Goal: Information Seeking & Learning: Learn about a topic

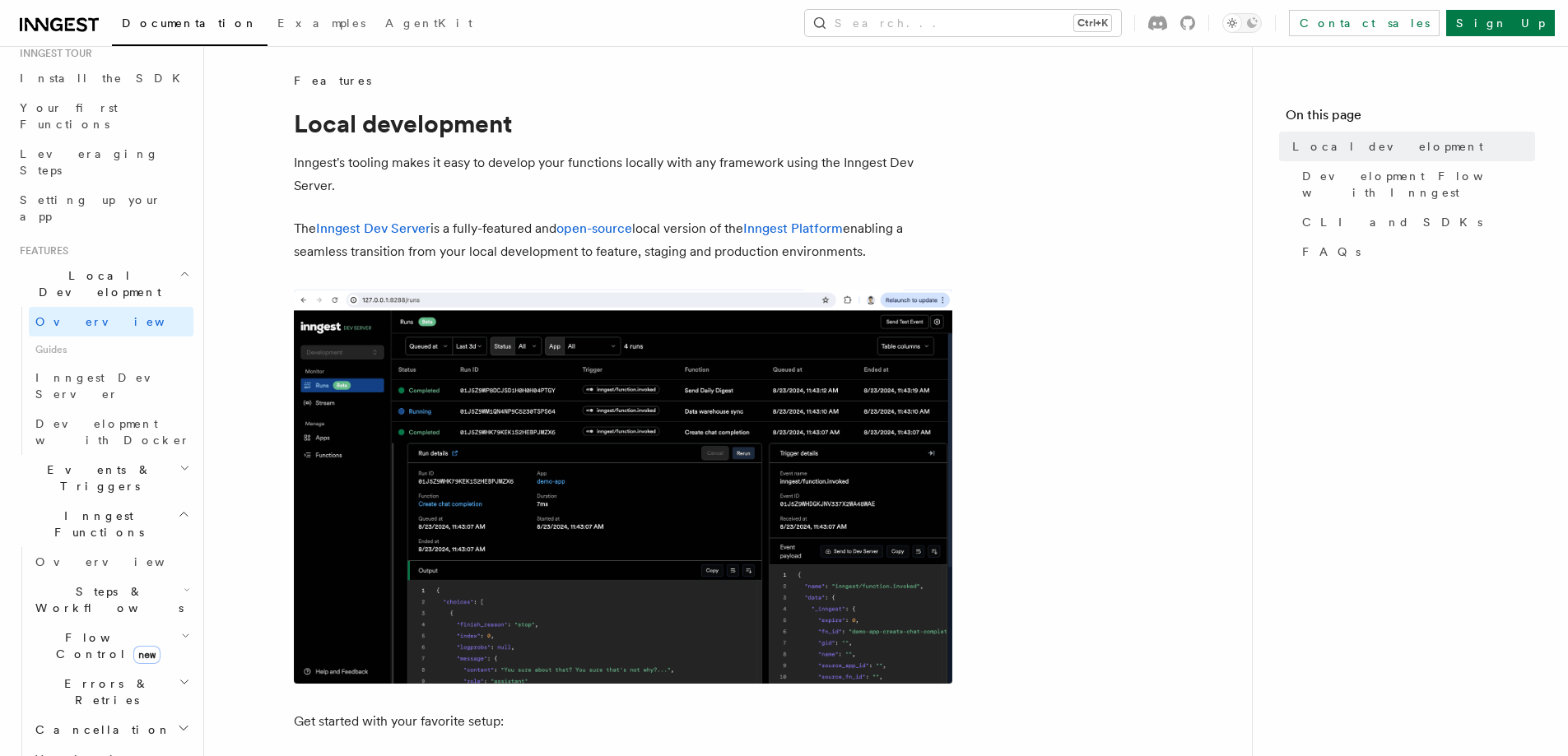
scroll to position [247, 0]
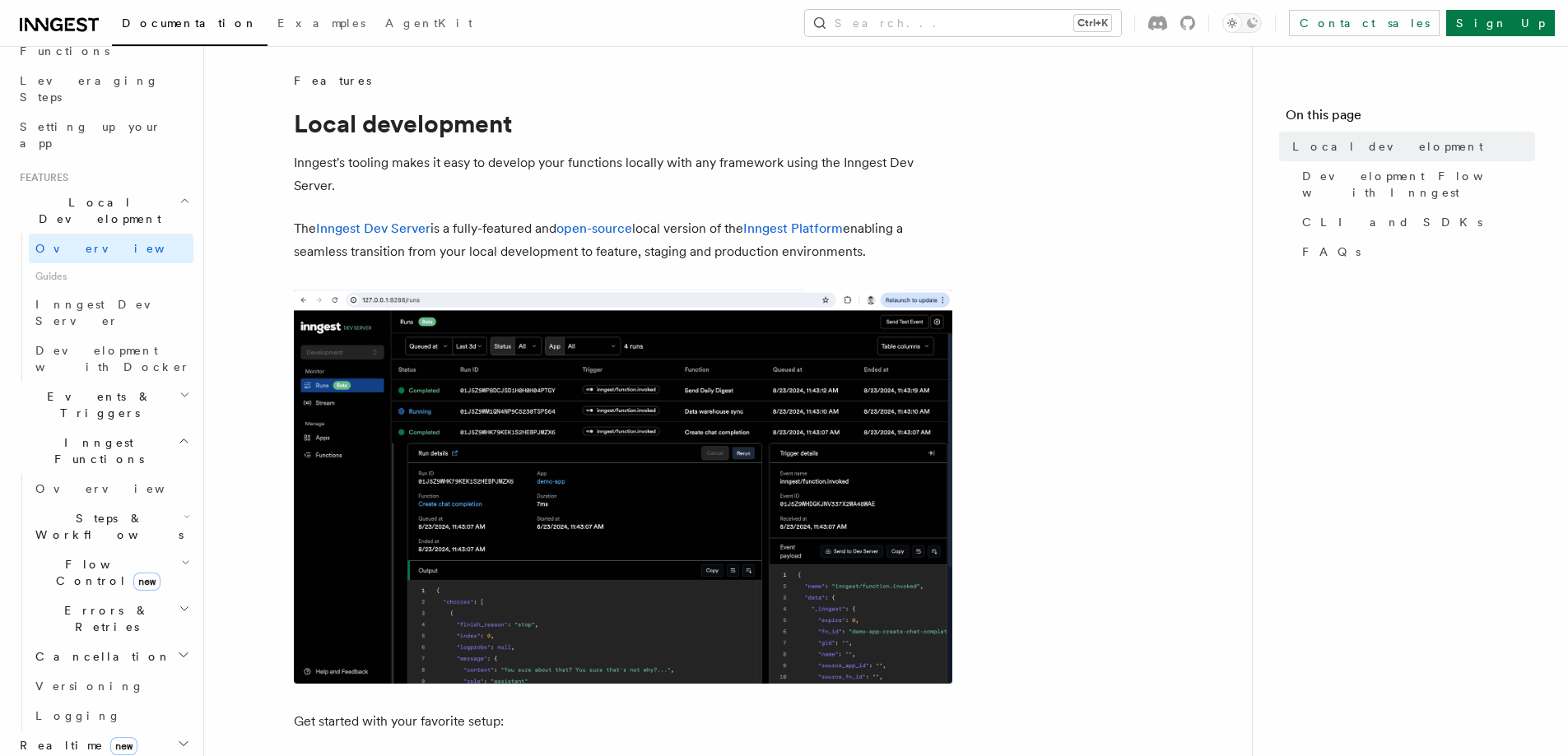
click at [161, 549] on h2 "Flow Control new" at bounding box center [110, 572] width 164 height 46
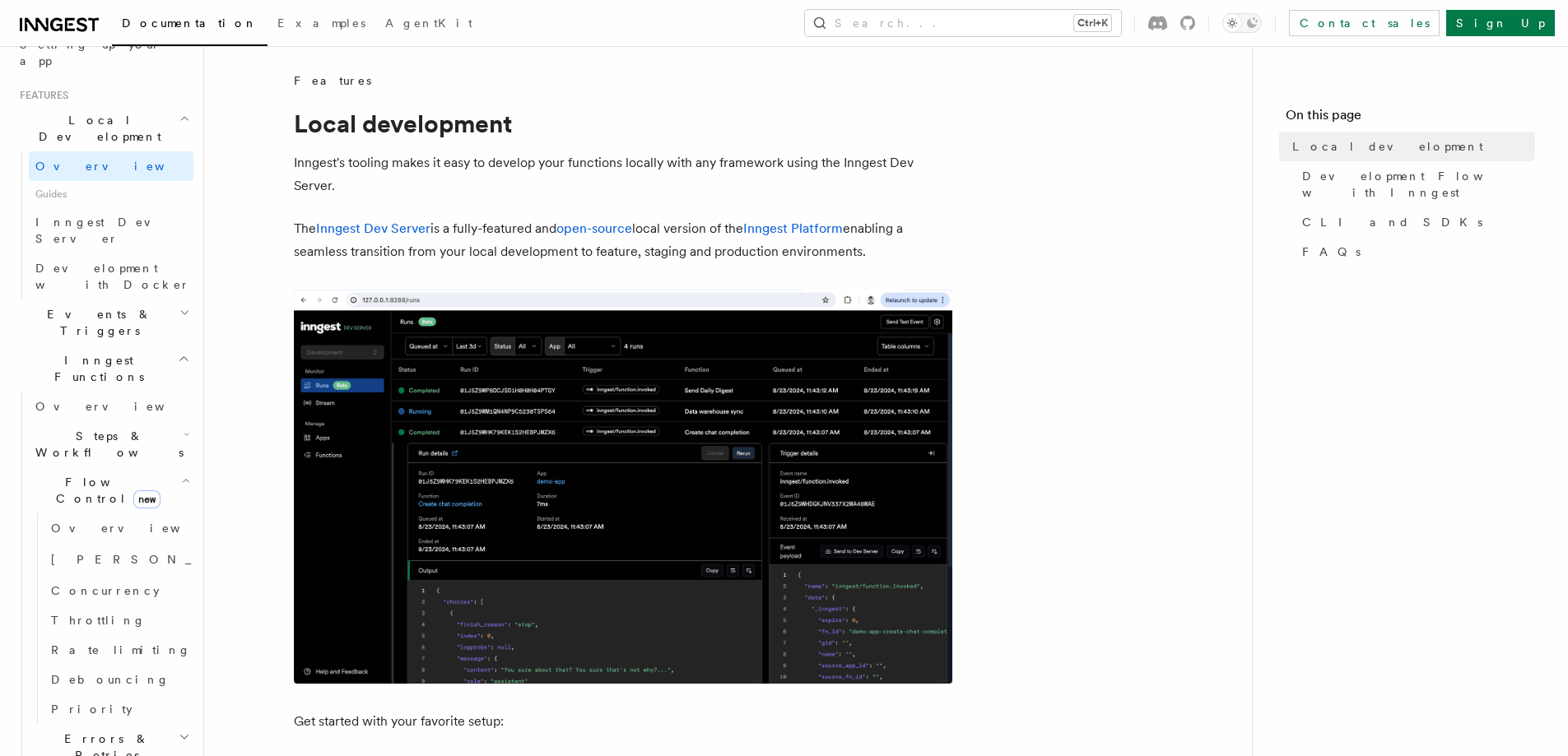
click at [123, 724] on h2 "Errors & Retries" at bounding box center [110, 746] width 164 height 46
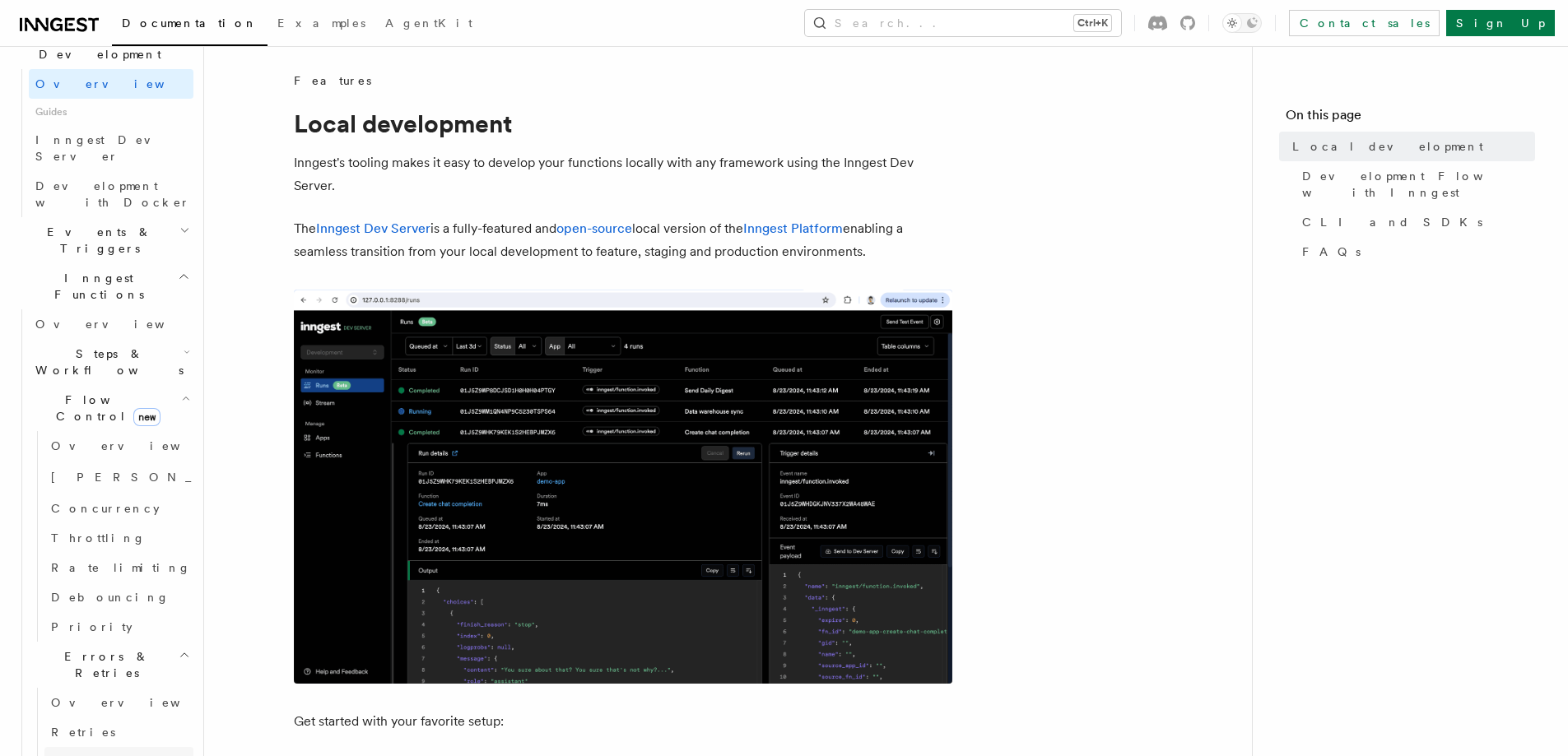
scroll to position [493, 0]
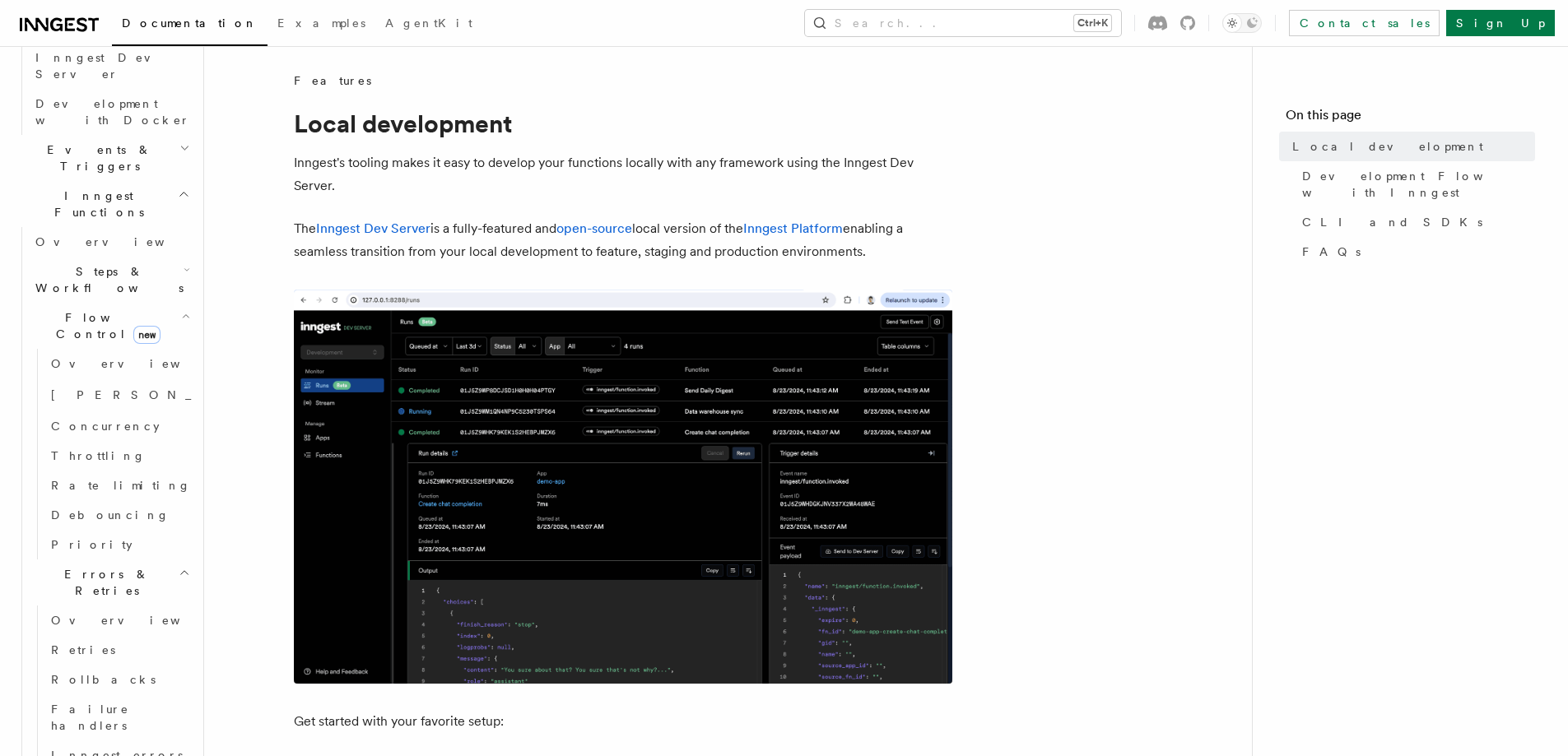
click at [149, 257] on h2 "Steps & Workflows" at bounding box center [110, 280] width 164 height 46
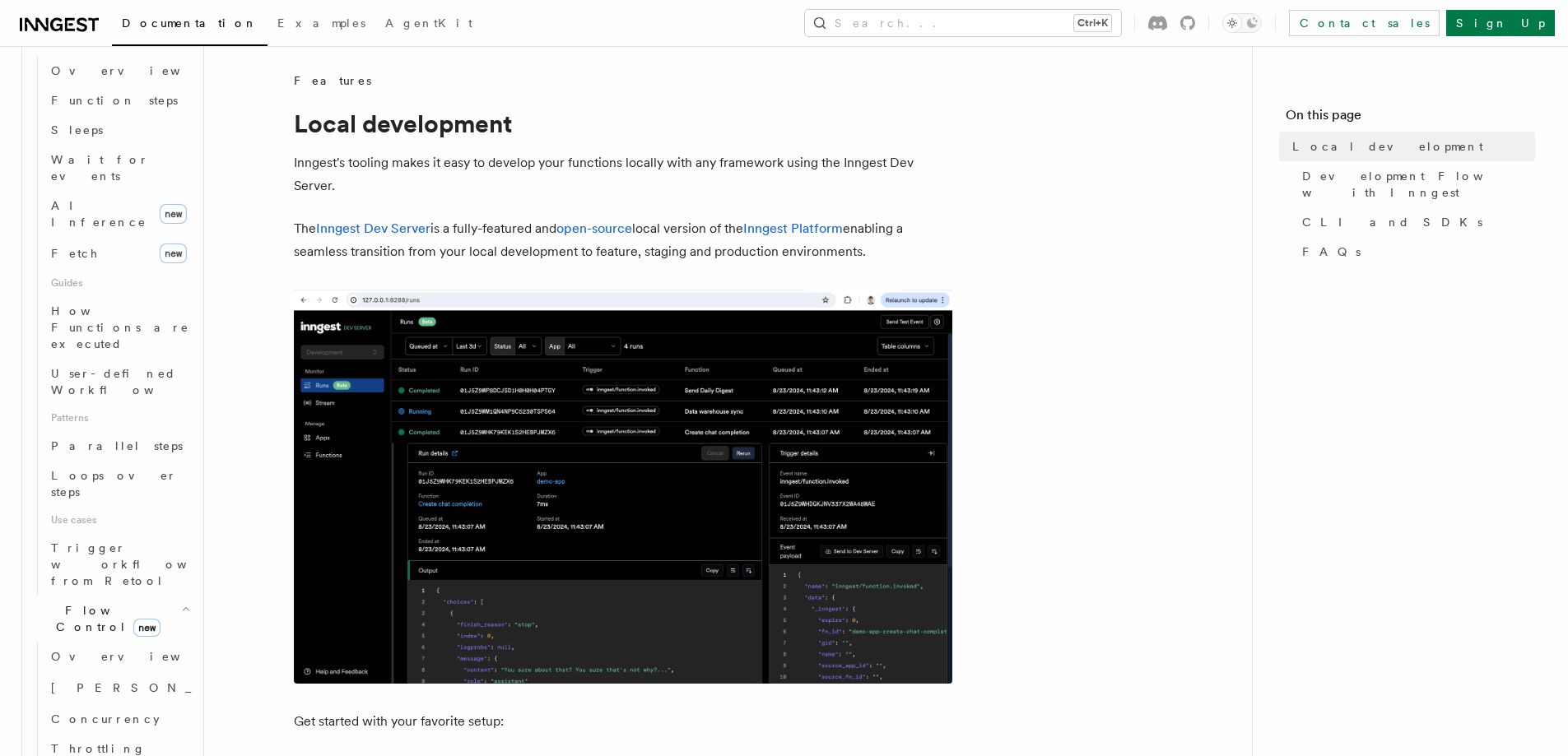
scroll to position [905, 0]
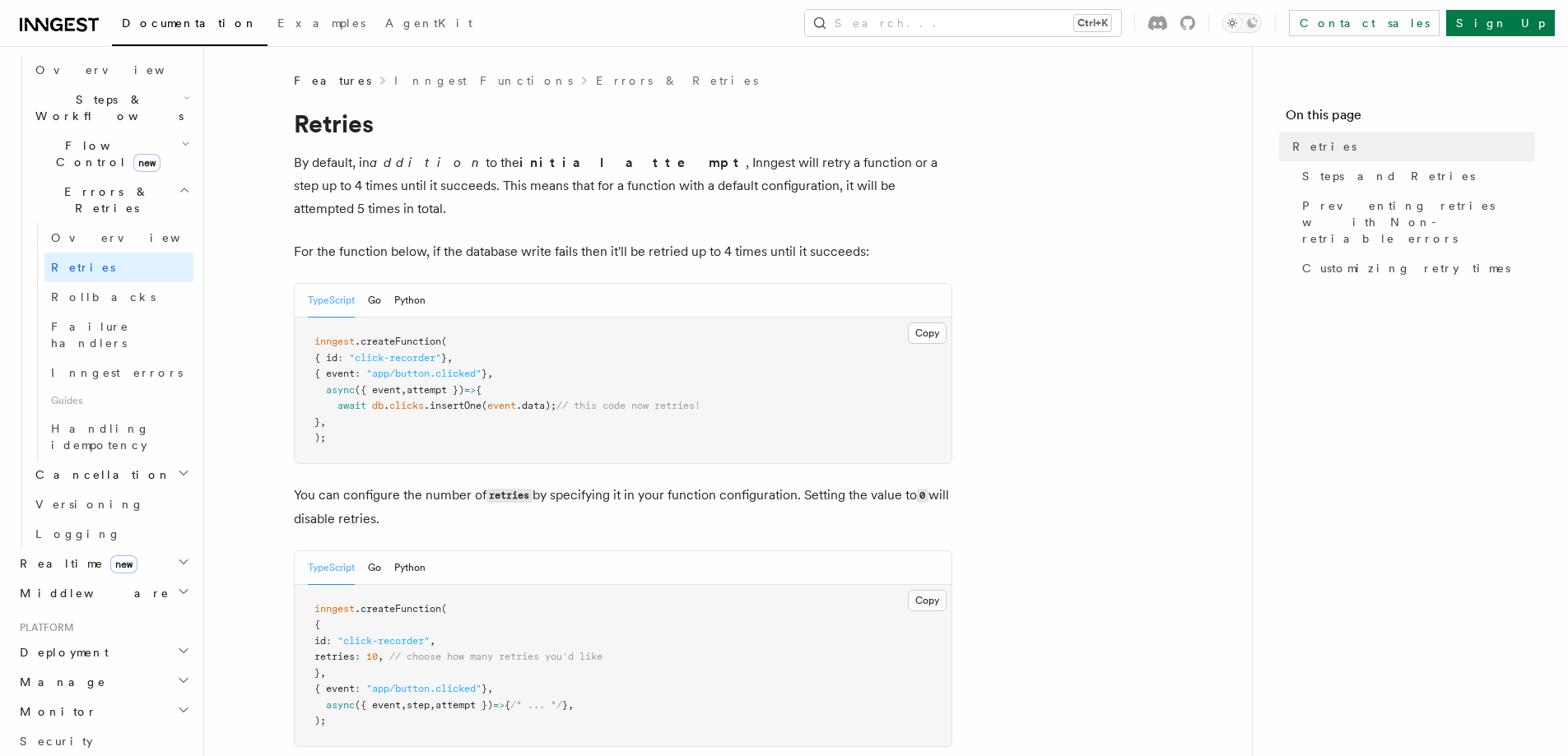
scroll to position [435, 0]
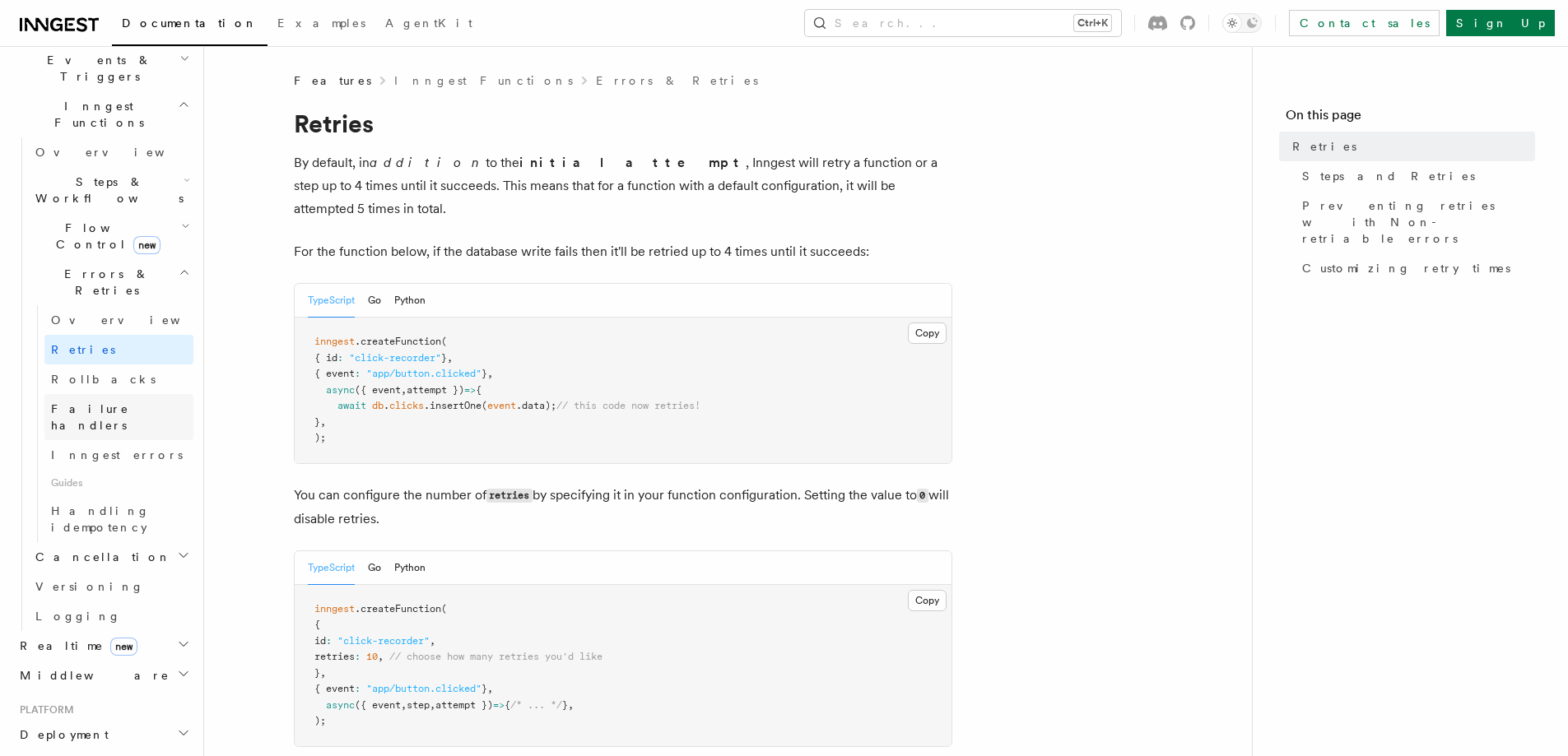
click at [129, 403] on span "Failure handlers" at bounding box center [90, 417] width 78 height 30
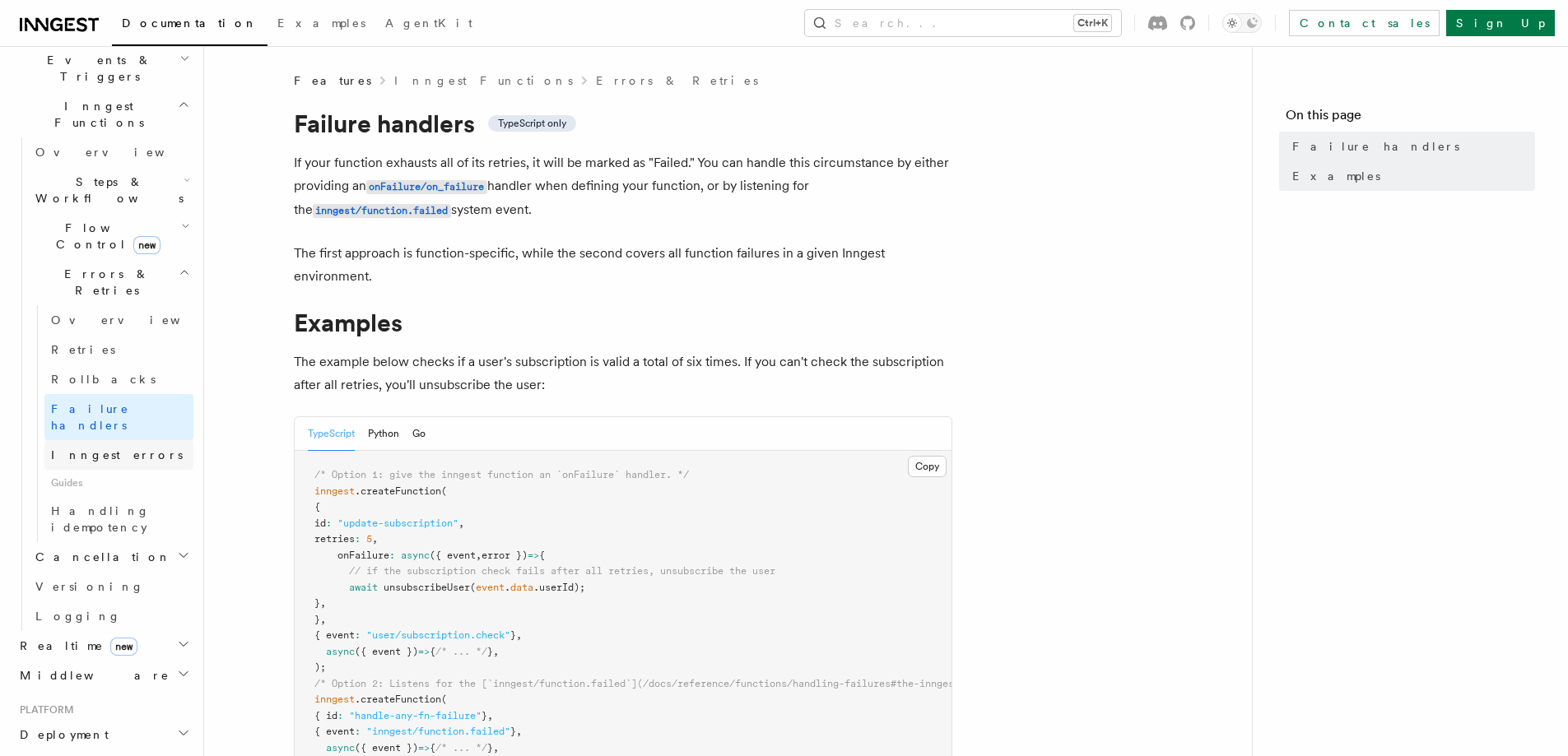
click at [102, 448] on span "Inngest errors" at bounding box center [117, 454] width 132 height 13
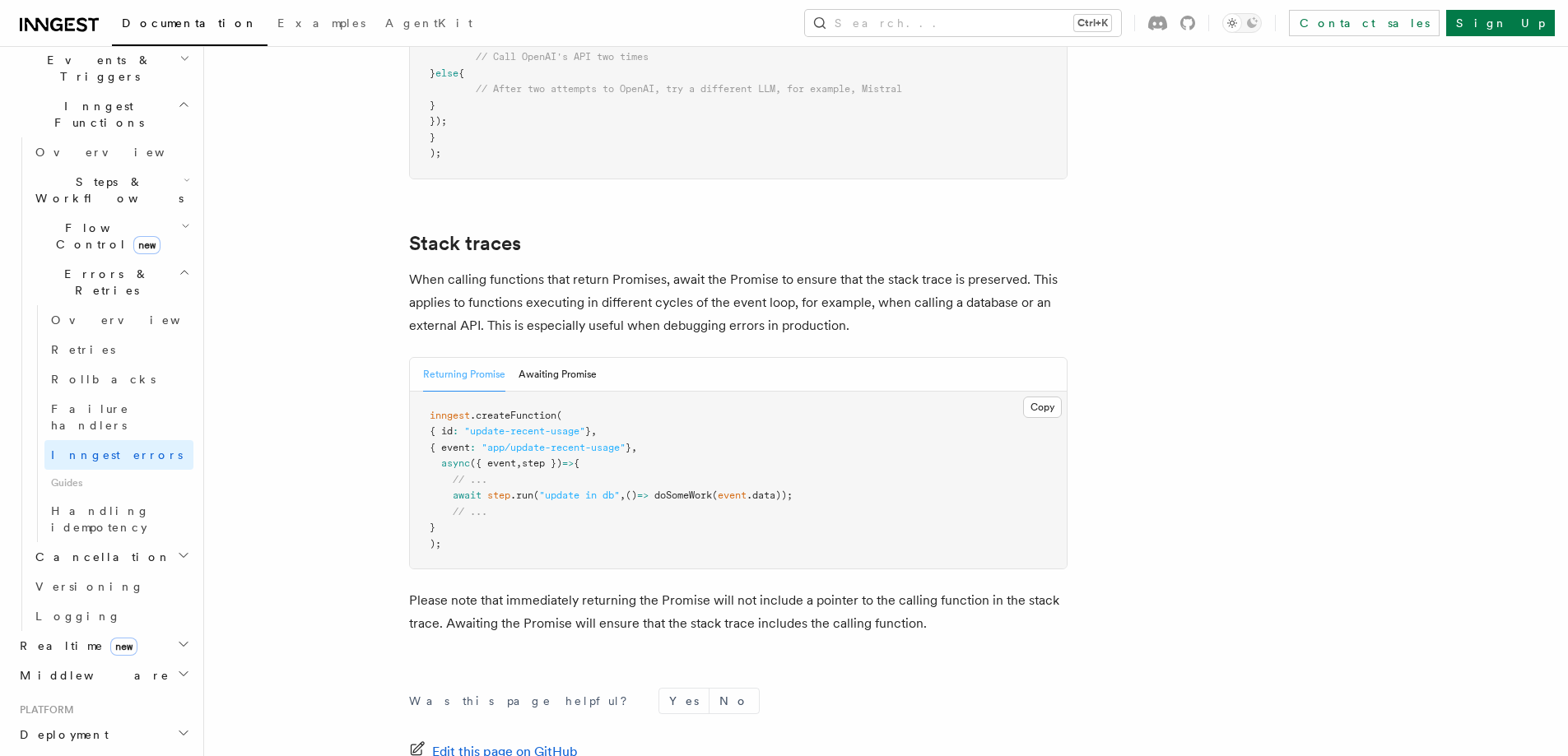
scroll to position [3700, 0]
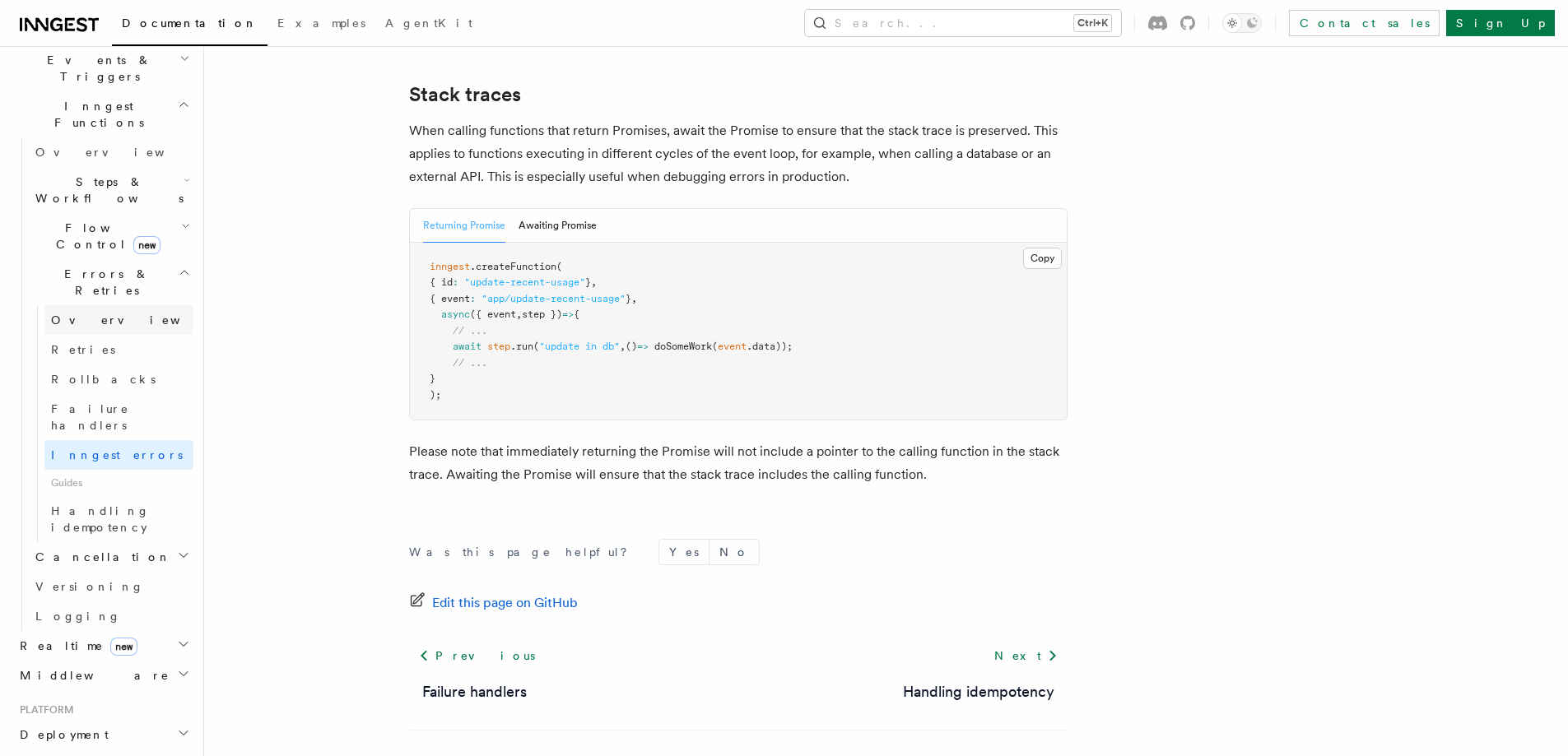
click at [107, 305] on link "Overview" at bounding box center [118, 320] width 149 height 30
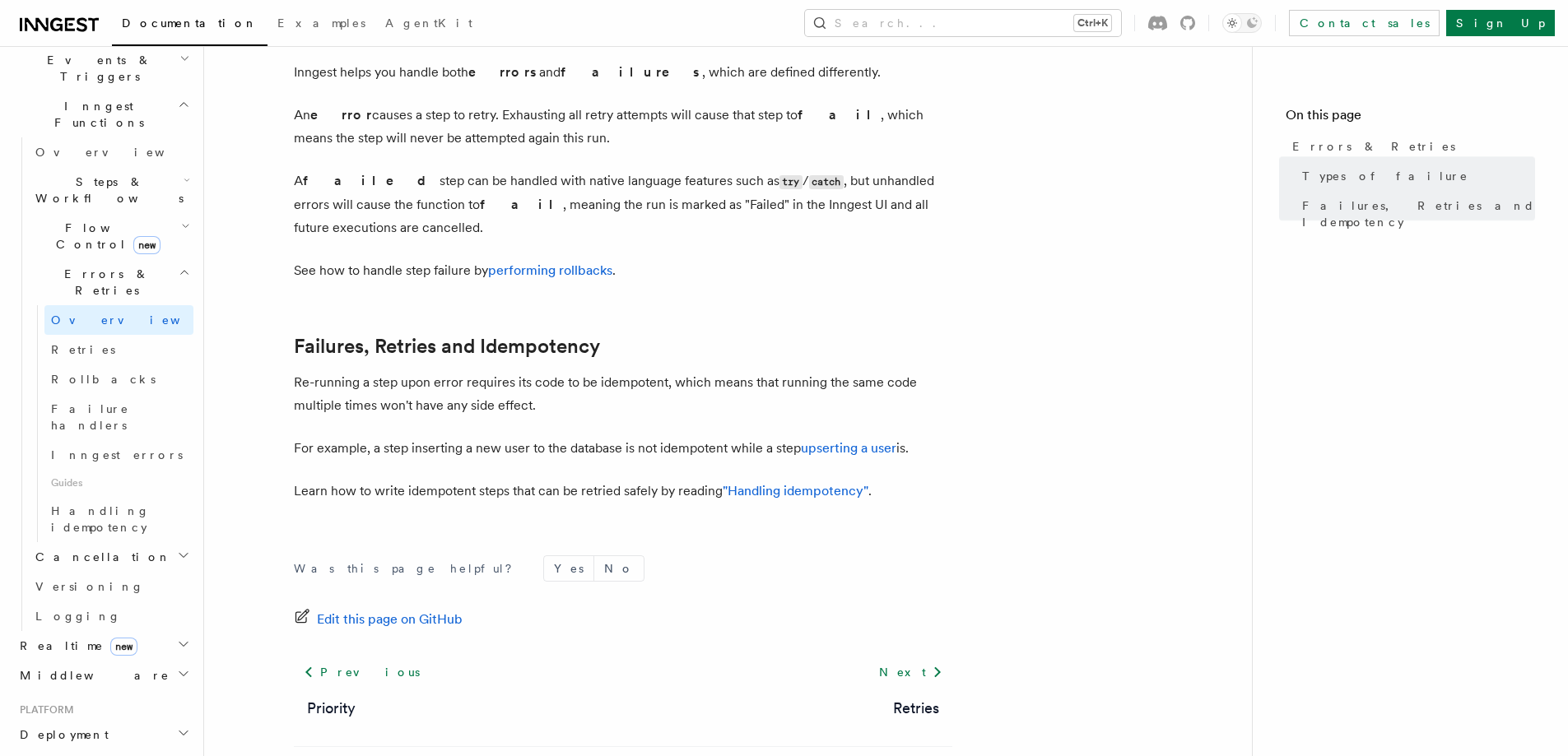
scroll to position [658, 0]
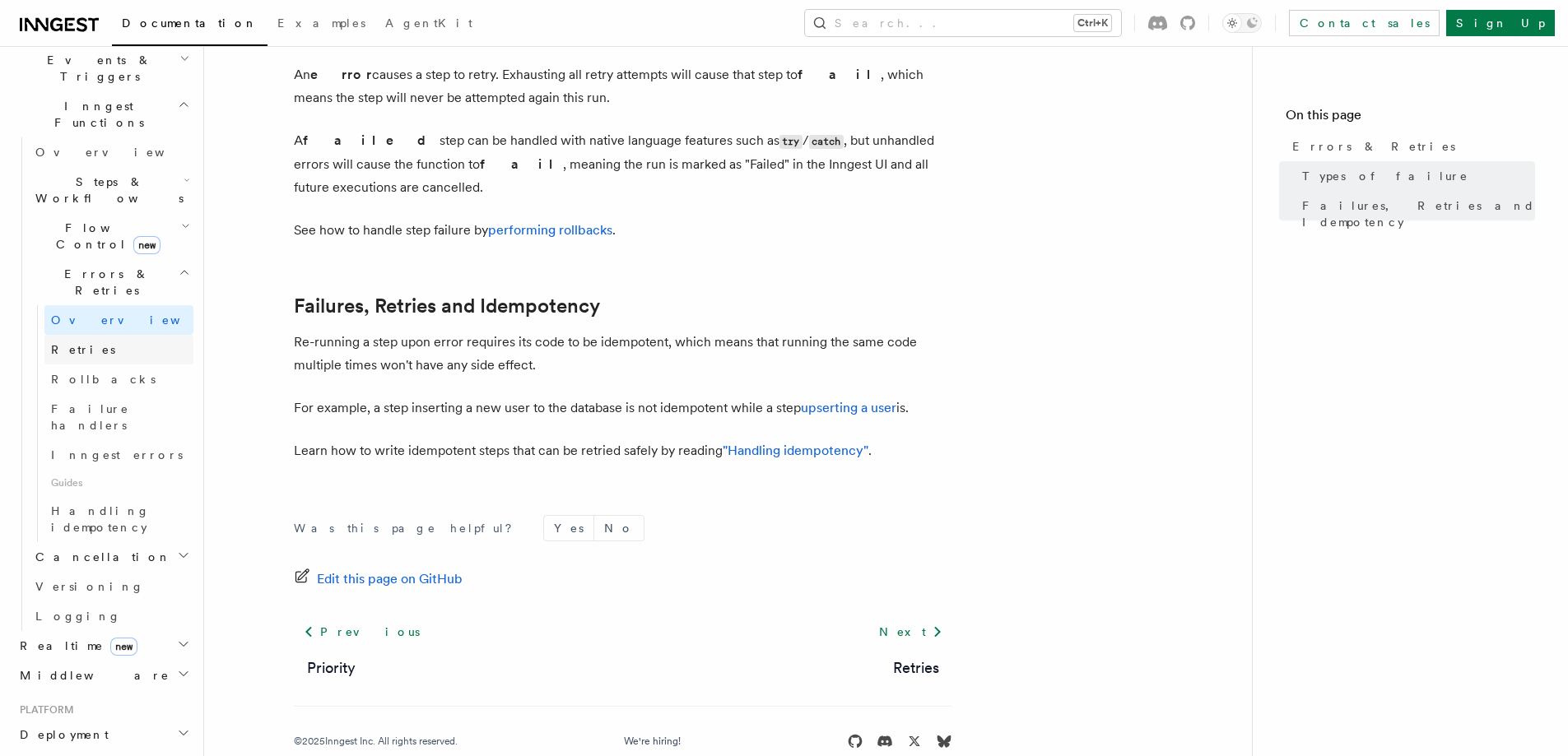
click at [103, 335] on link "Retries" at bounding box center [118, 349] width 149 height 30
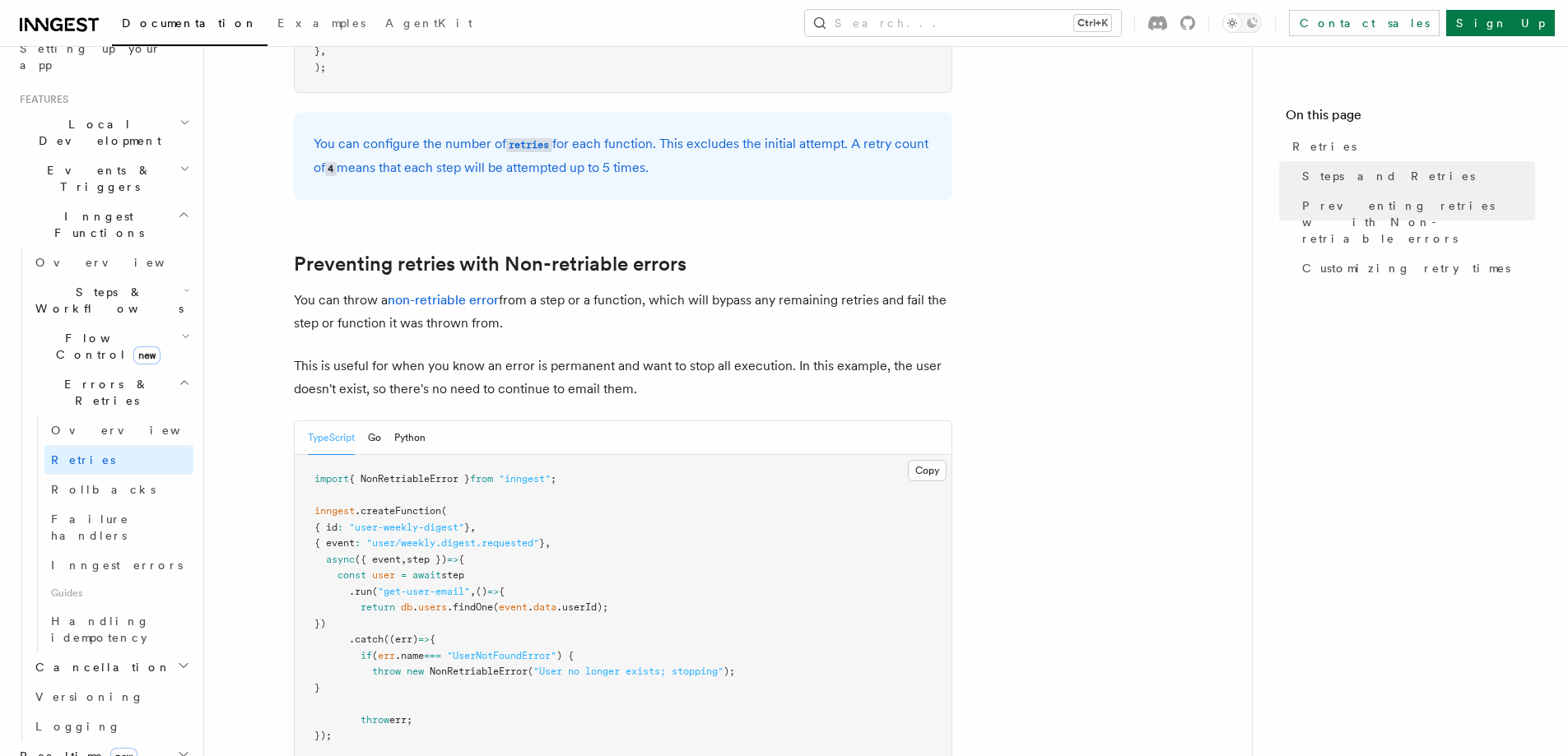
scroll to position [271, 0]
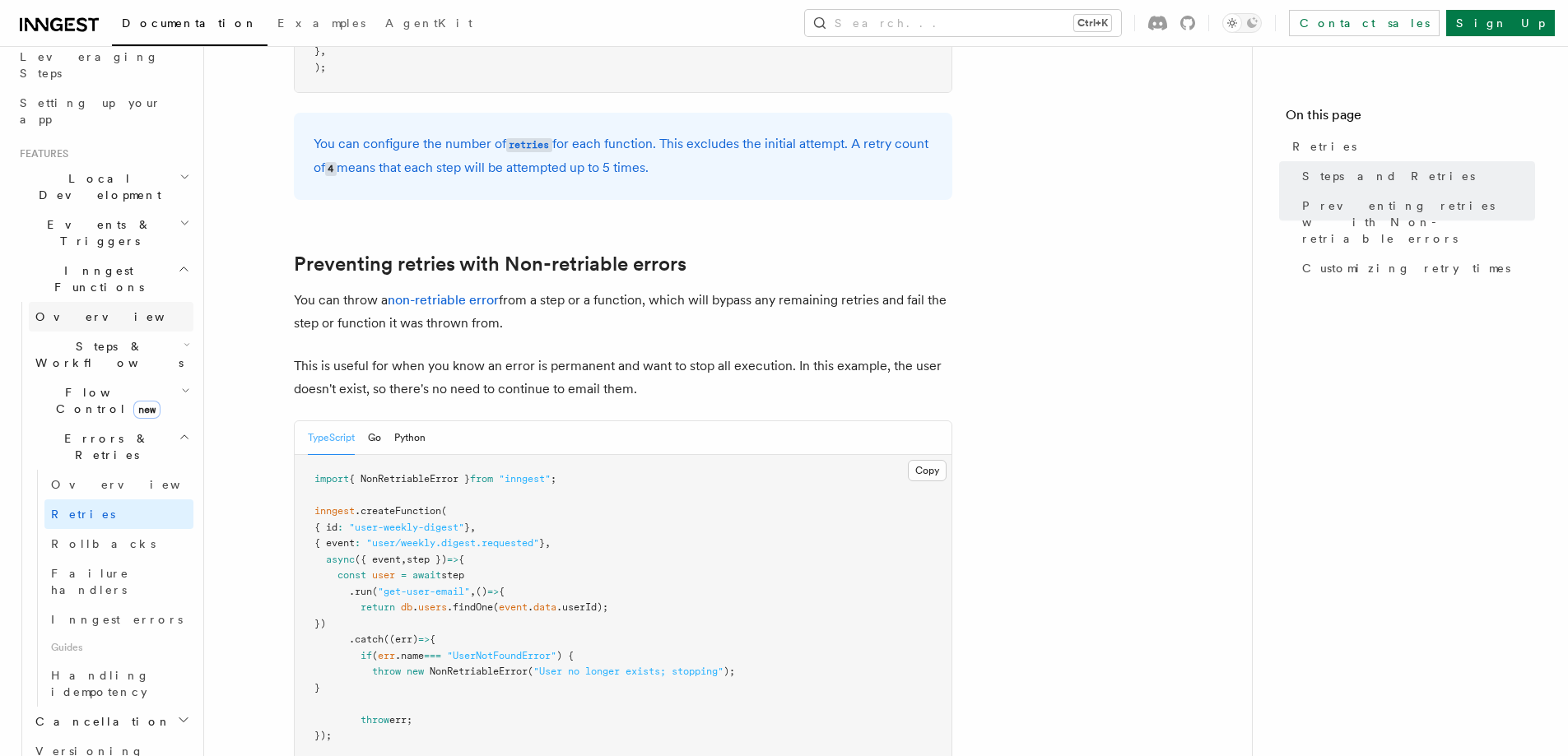
click at [113, 302] on link "Overview" at bounding box center [110, 317] width 164 height 30
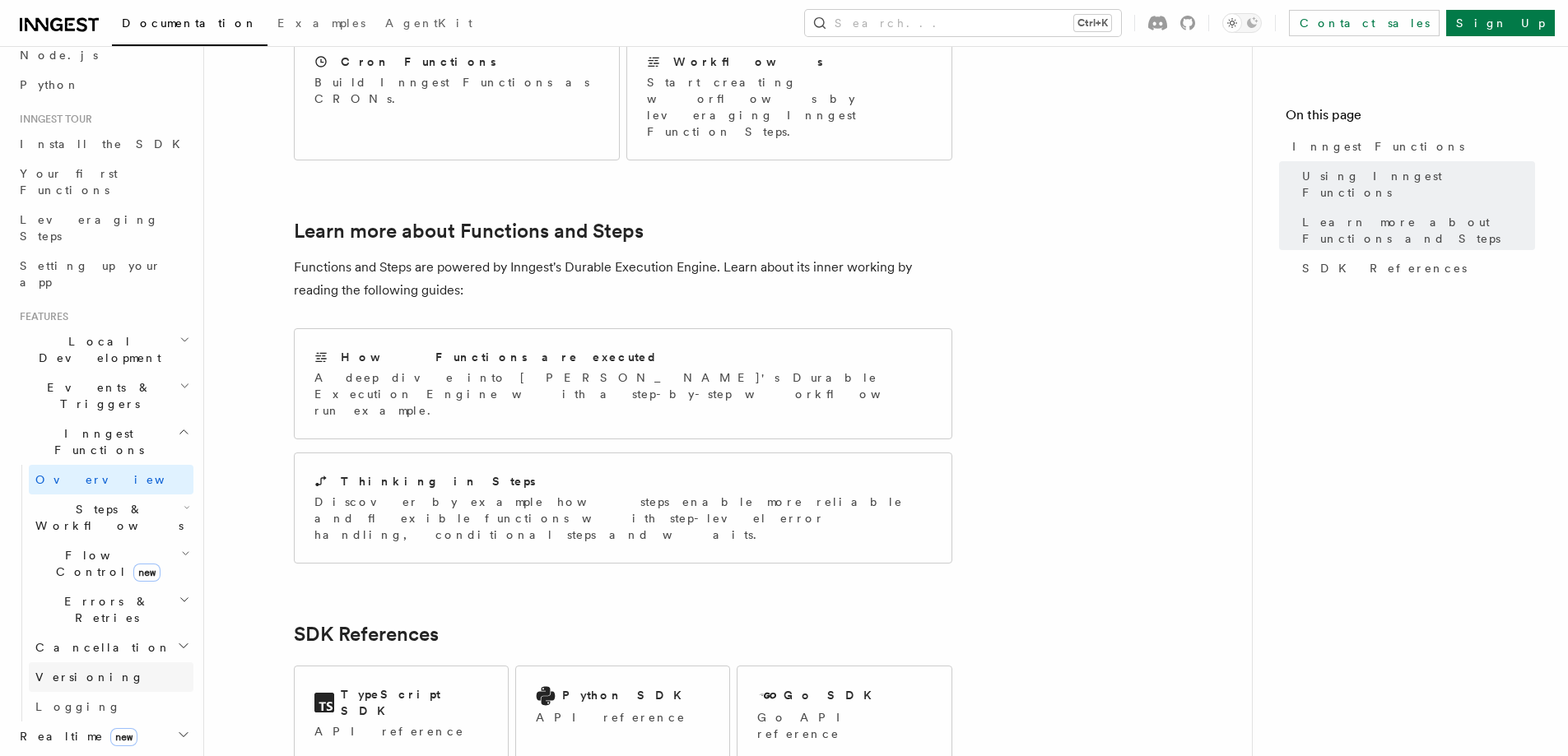
scroll to position [106, 0]
click at [120, 752] on h2 "Middleware" at bounding box center [102, 767] width 180 height 30
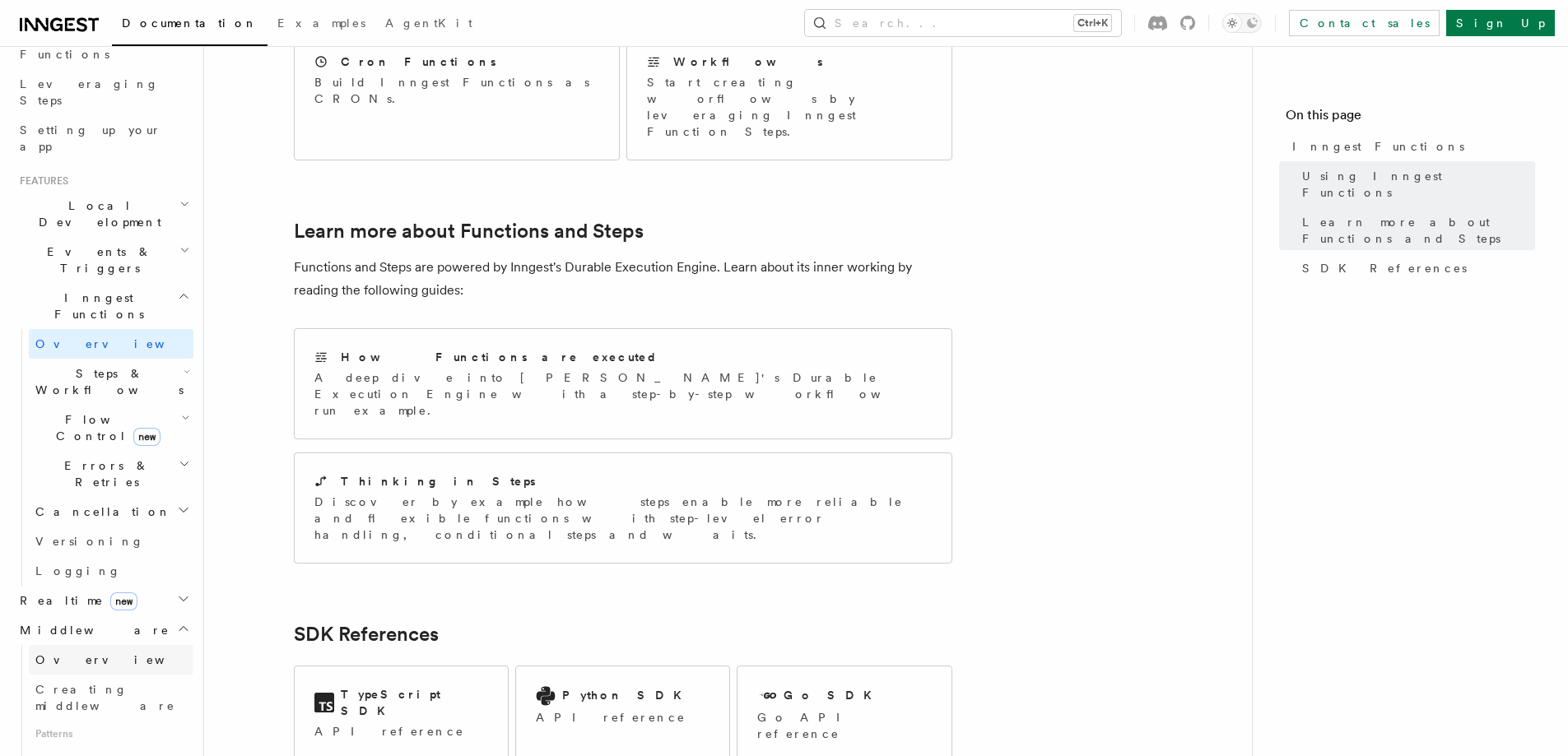
scroll to position [271, 0]
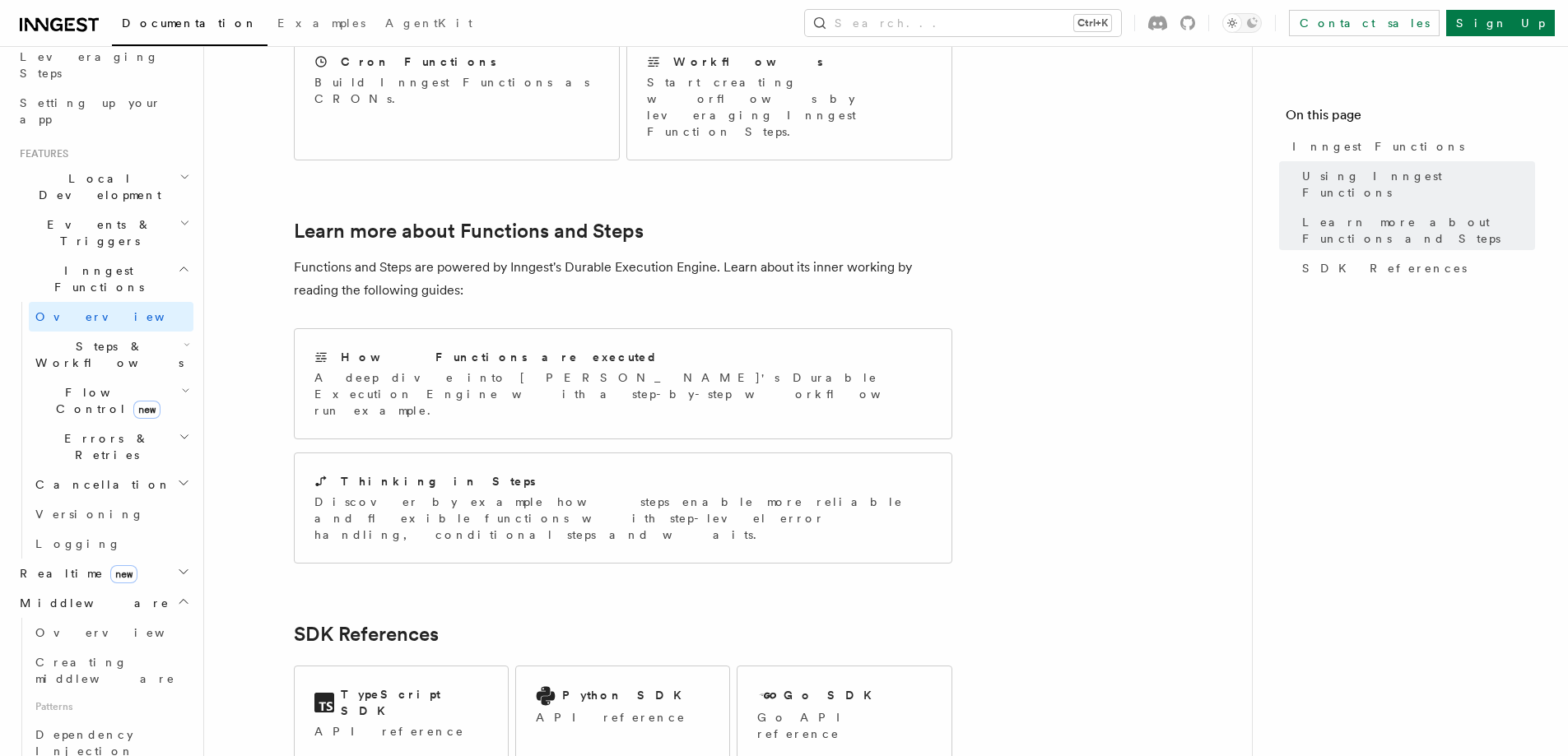
click at [140, 558] on h2 "Realtime new" at bounding box center [102, 573] width 180 height 30
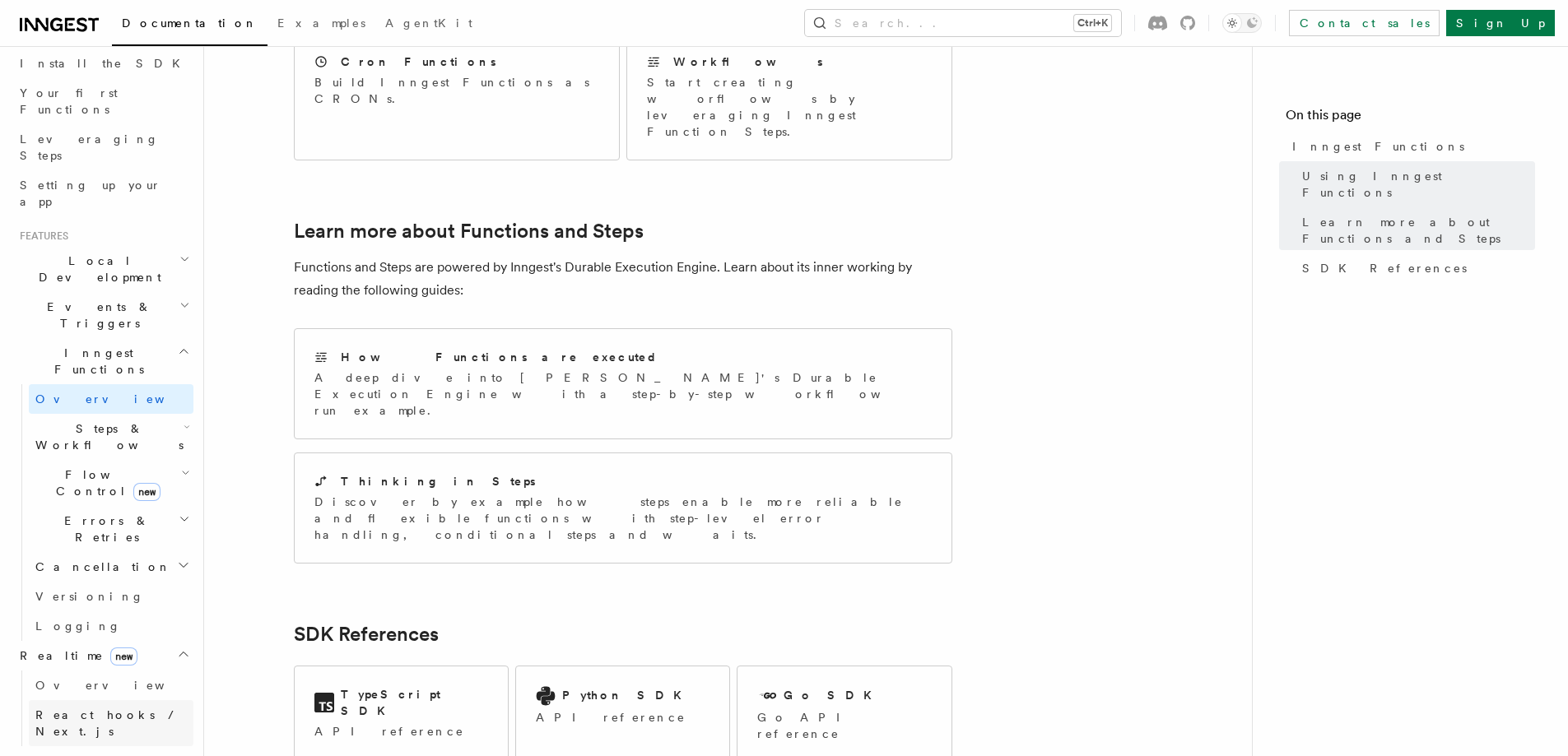
click at [100, 707] on span "React hooks / Next.js" at bounding box center [114, 723] width 158 height 32
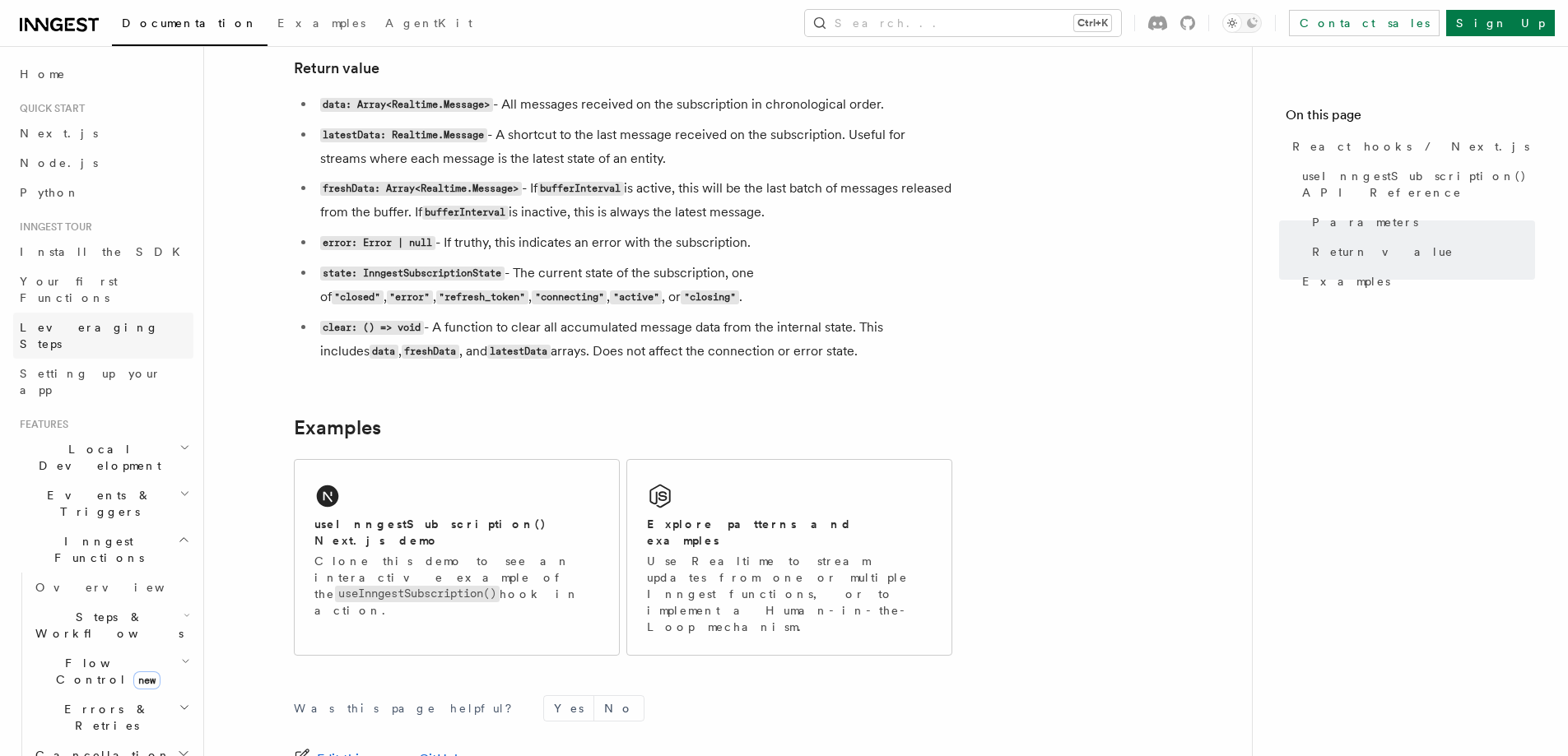
click at [107, 321] on span "Leveraging Steps" at bounding box center [89, 336] width 139 height 30
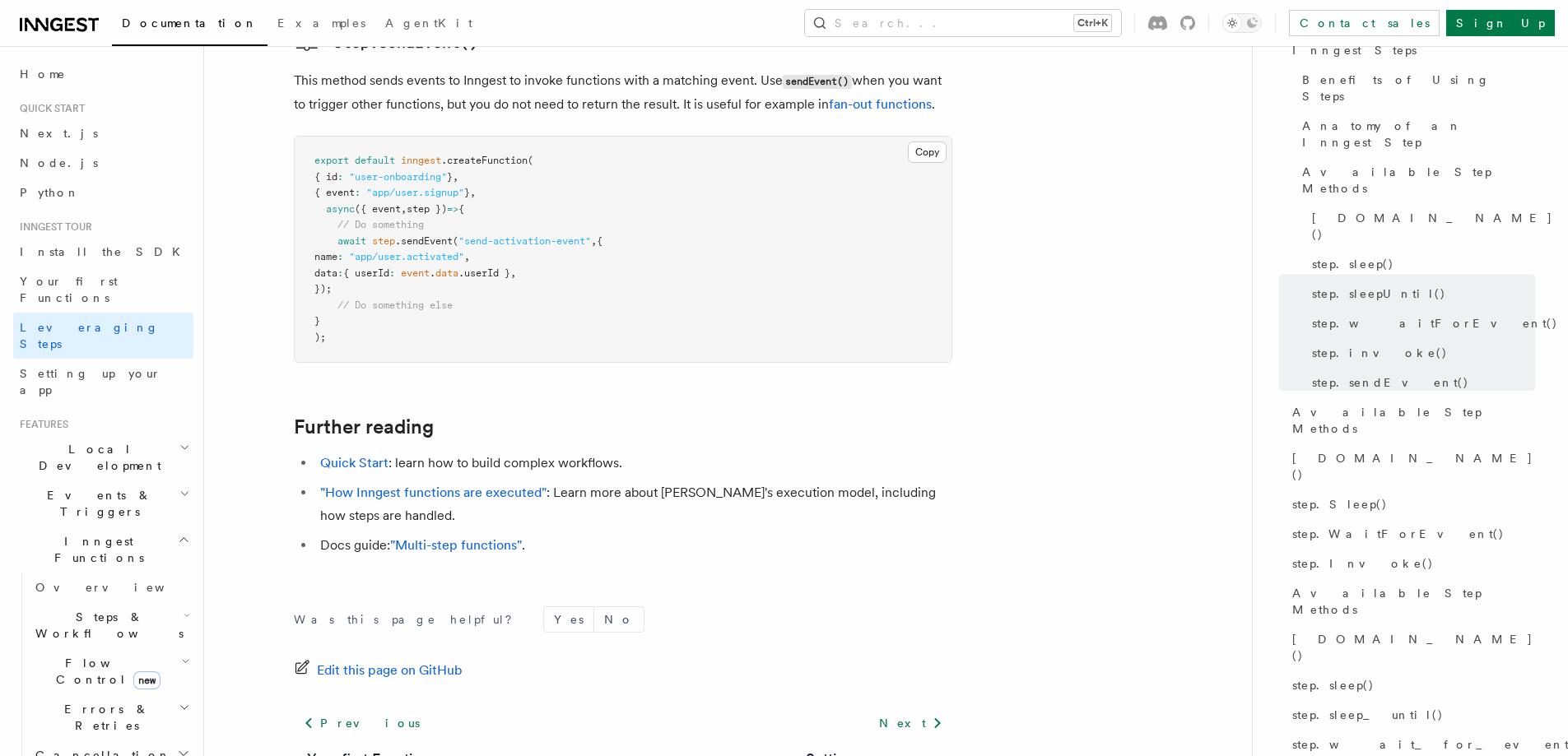
scroll to position [3583, 0]
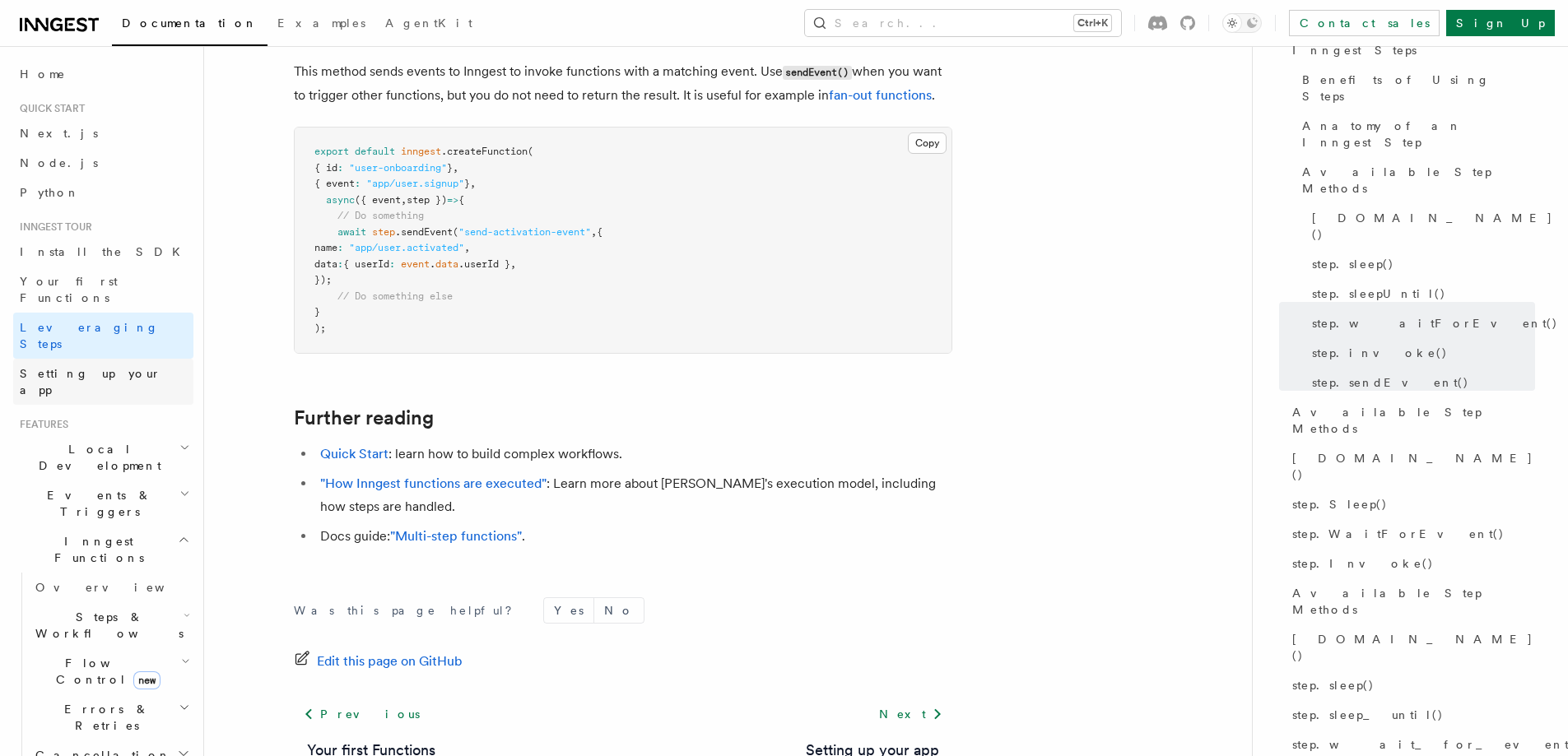
click at [56, 365] on span "Setting up your app" at bounding box center [106, 381] width 173 height 32
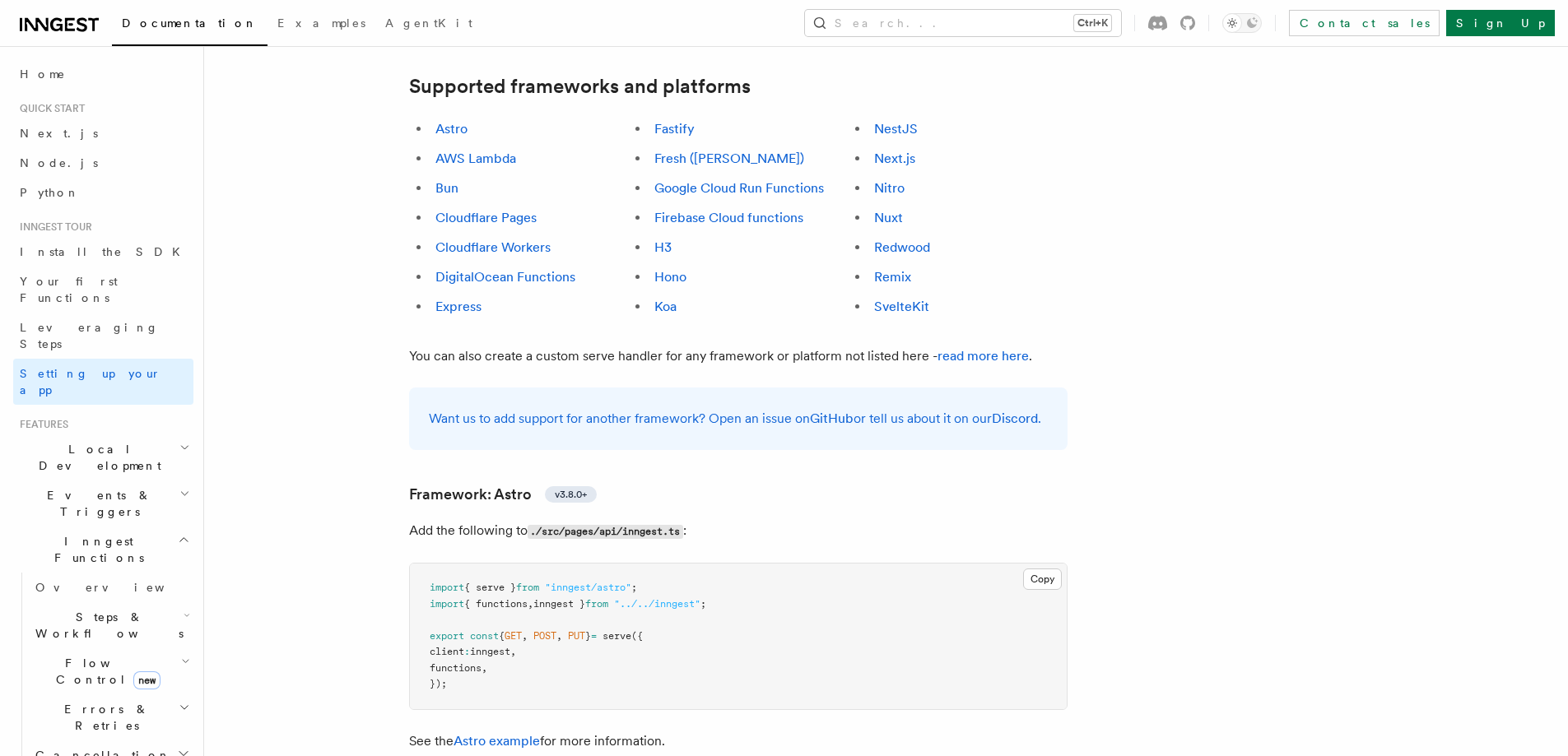
scroll to position [1069, 0]
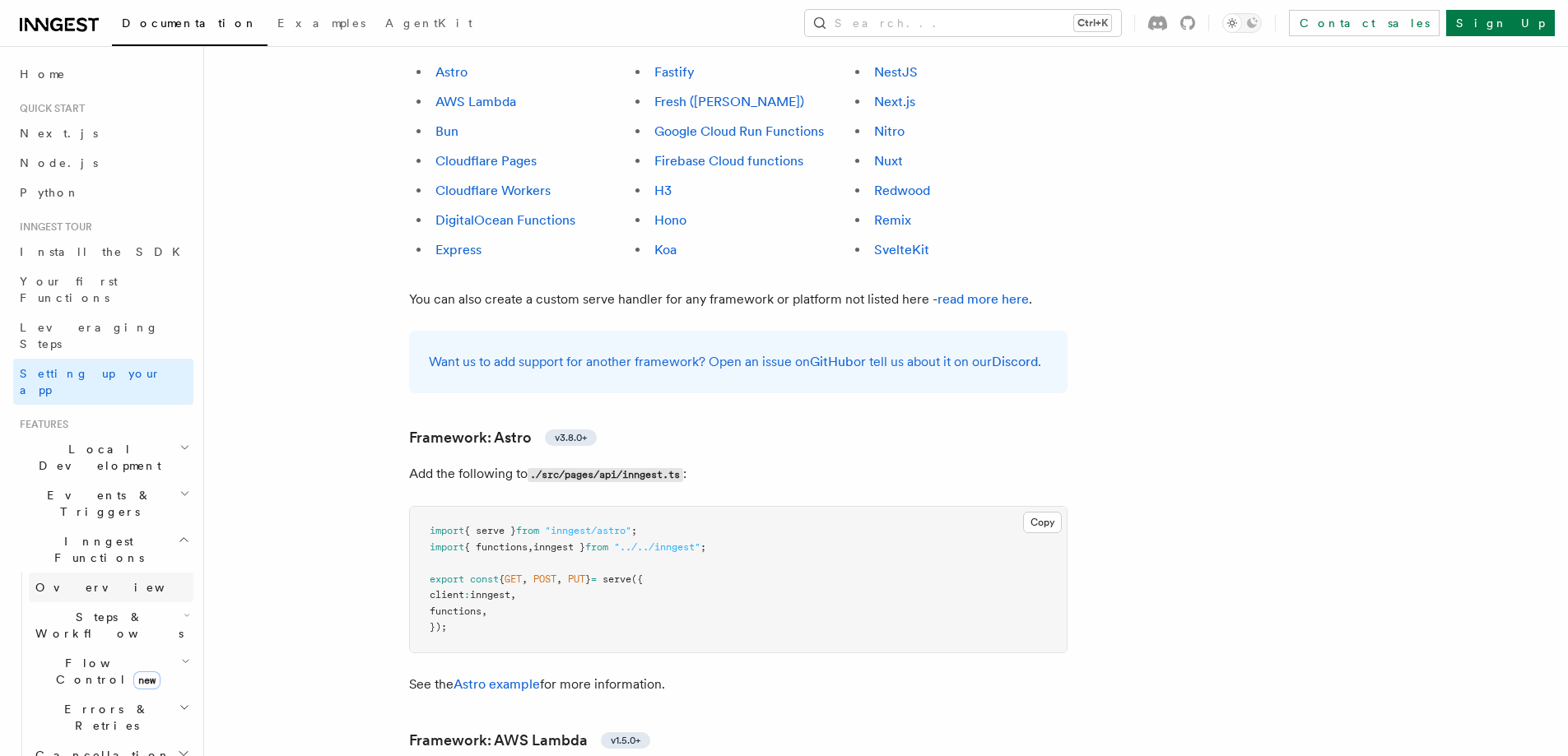
click at [98, 572] on link "Overview" at bounding box center [110, 587] width 164 height 30
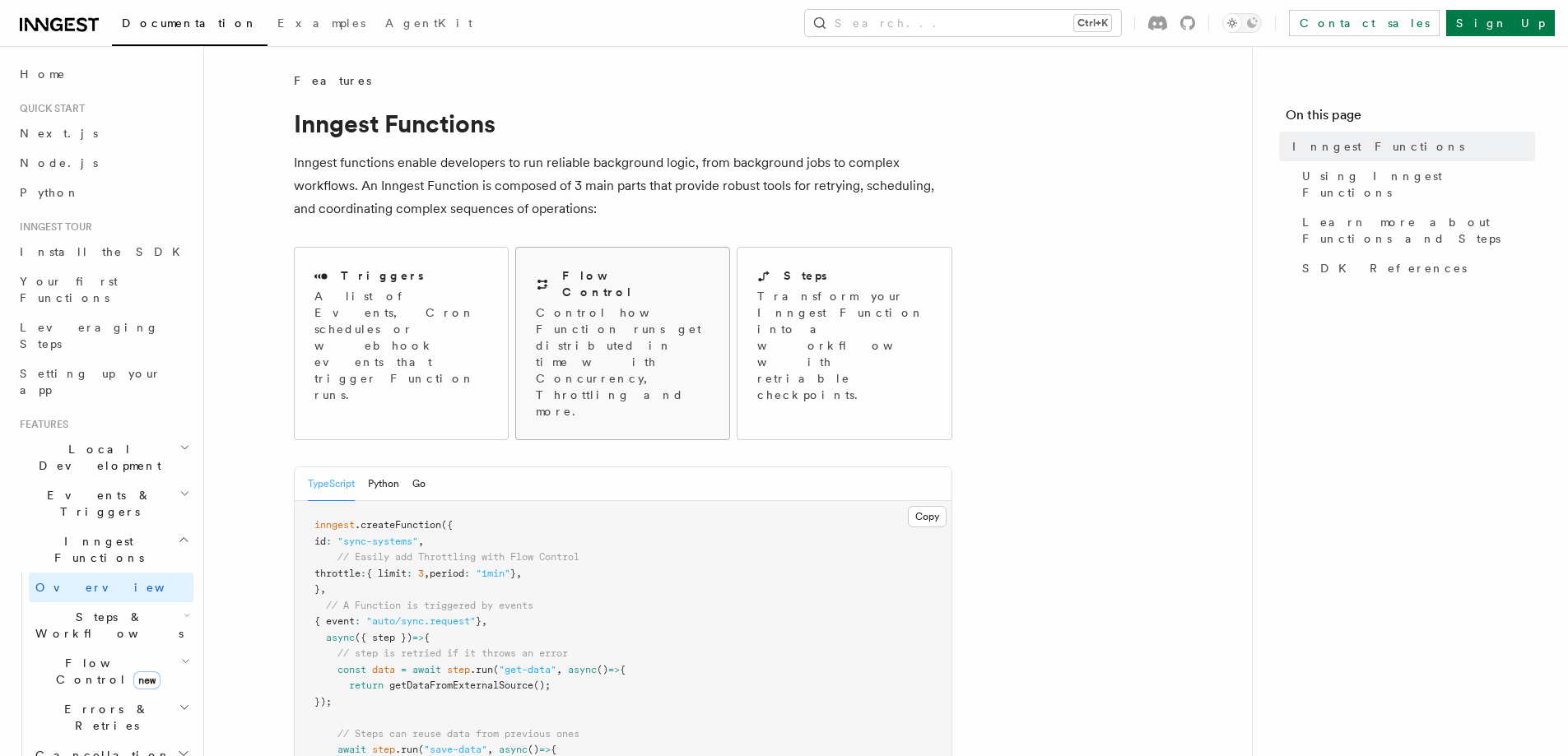
click at [668, 352] on p "Control how Function runs get distributed in time with Concurrency, Throttling …" at bounding box center [622, 361] width 173 height 115
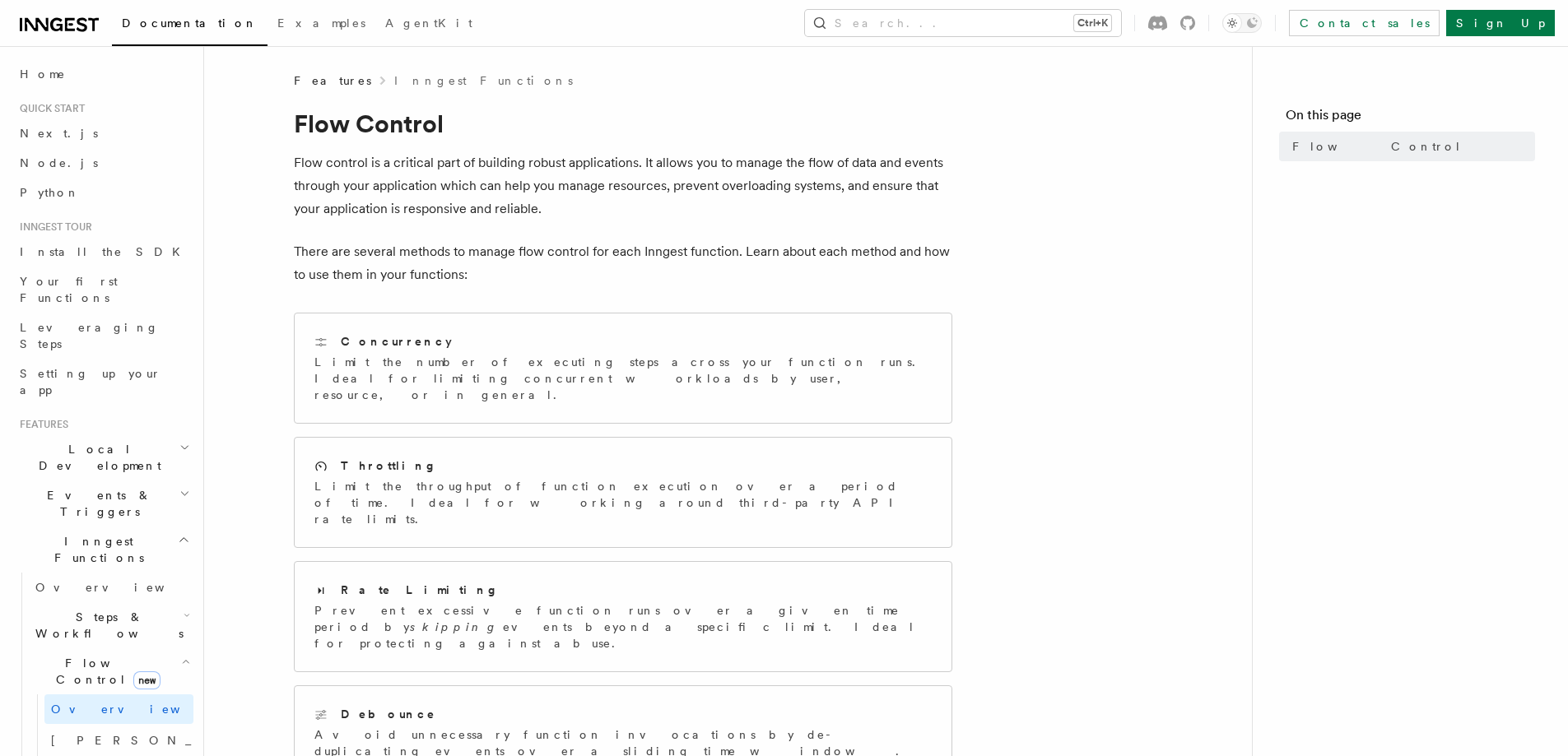
click at [69, 441] on span "Local Development" at bounding box center [96, 457] width 166 height 32
click at [70, 544] on span "Inngest Dev Server" at bounding box center [105, 559] width 141 height 30
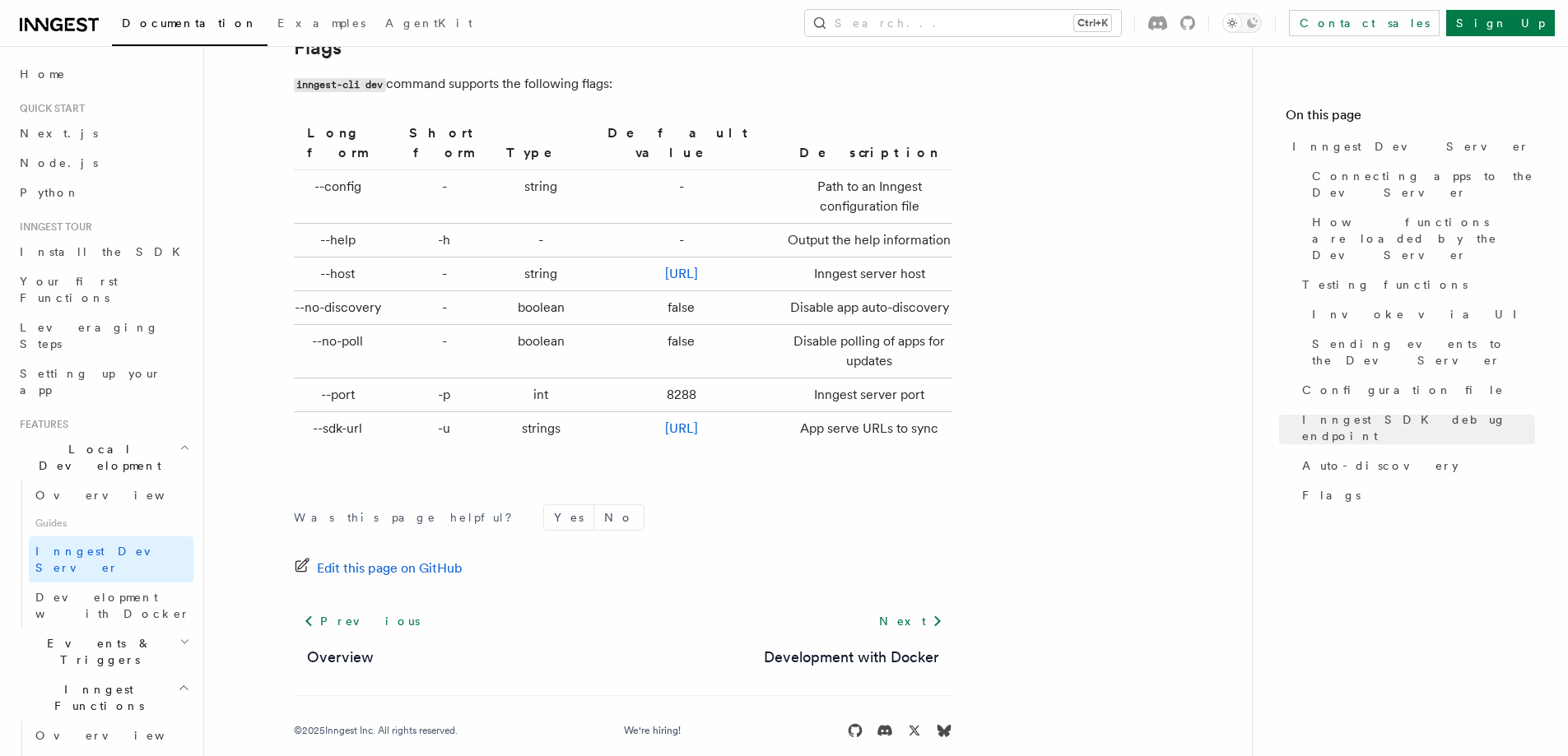
scroll to position [83, 0]
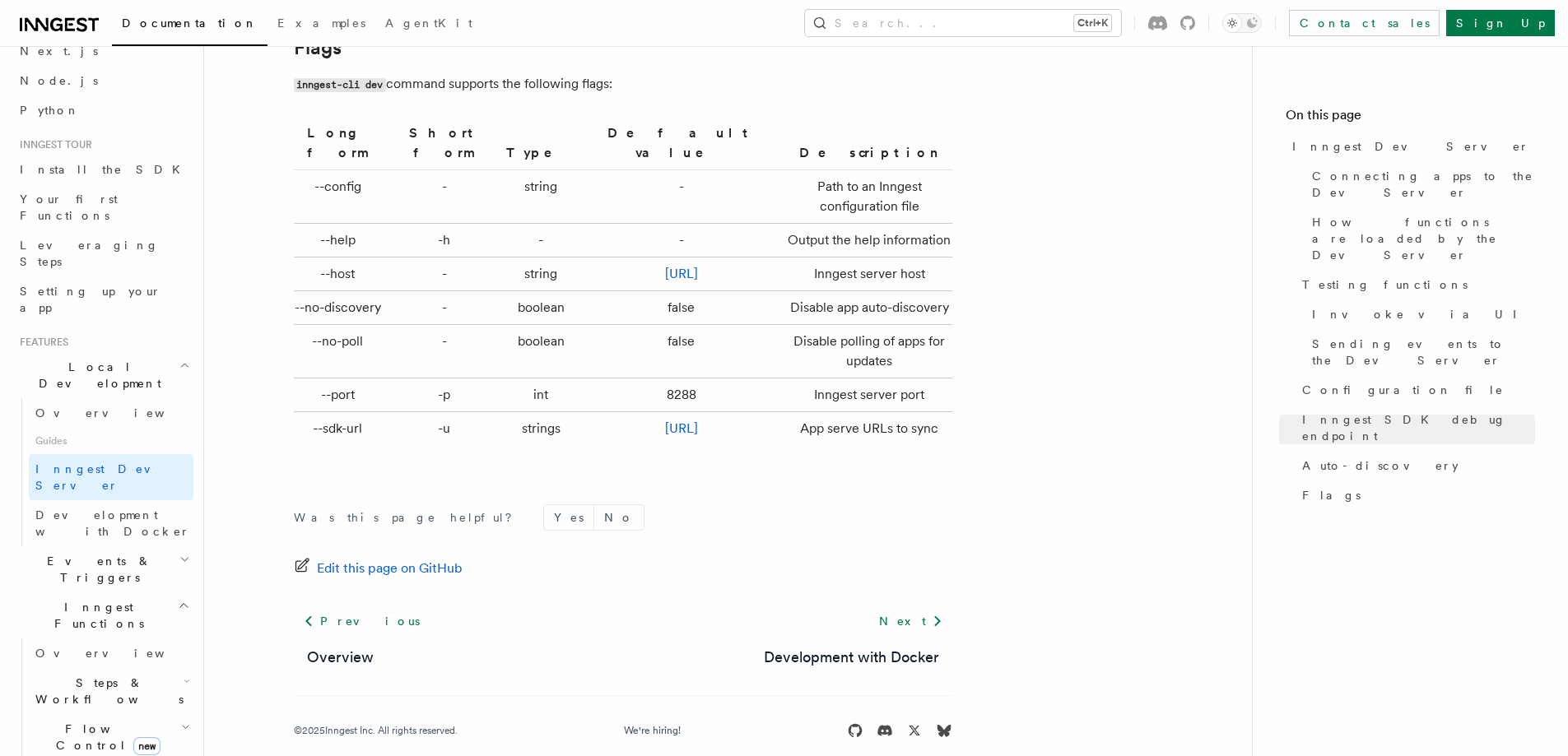
click at [98, 674] on span "Steps & Workflows" at bounding box center [105, 690] width 155 height 32
click at [112, 752] on span "Function steps" at bounding box center [114, 758] width 127 height 13
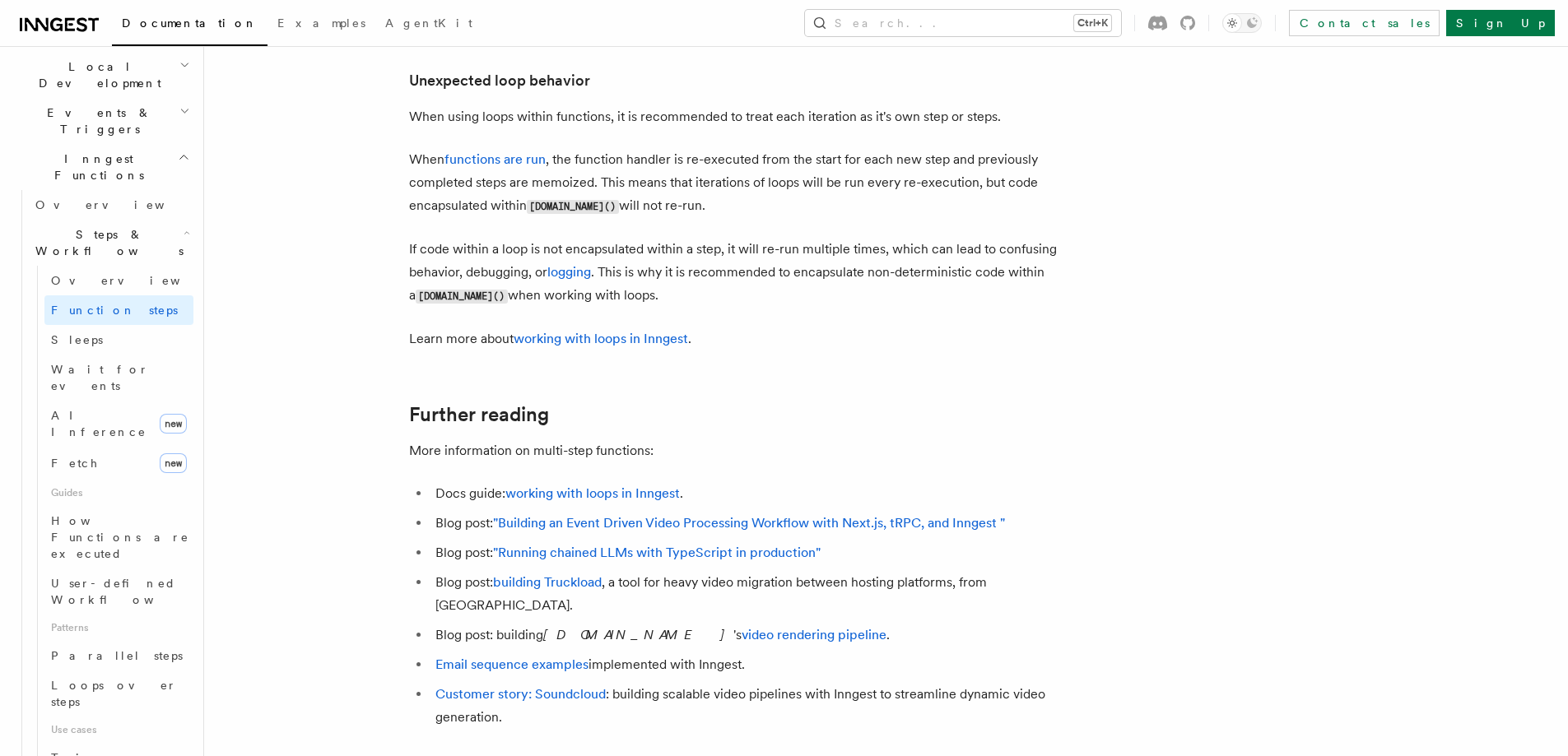
scroll to position [411, 0]
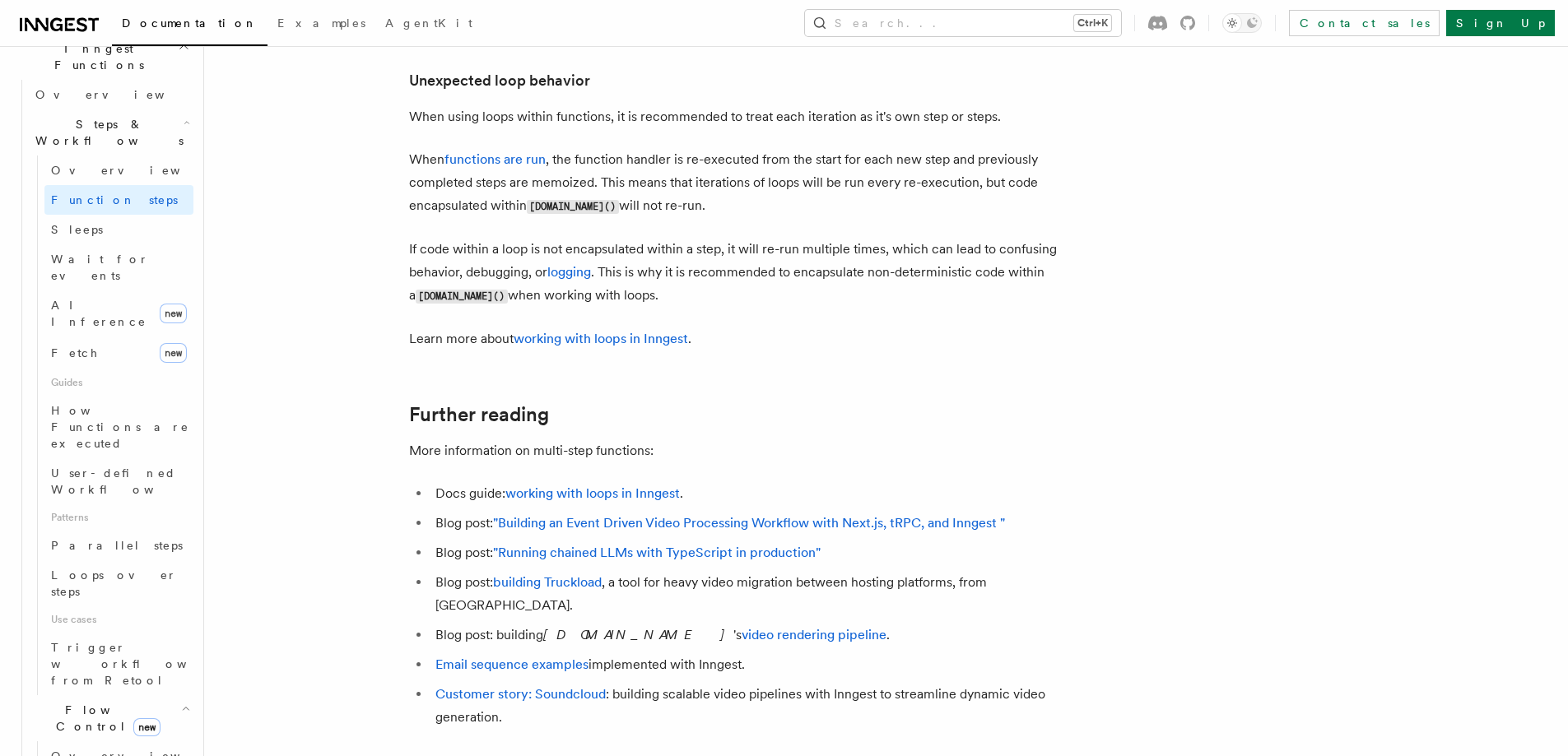
scroll to position [493, 0]
